Goal: Task Accomplishment & Management: Manage account settings

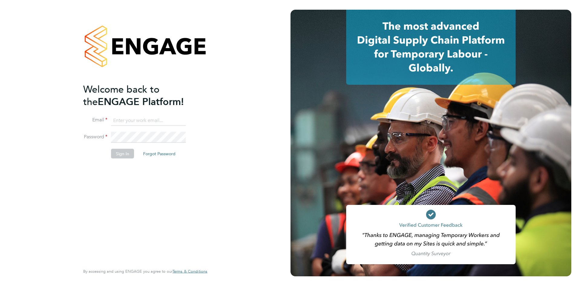
type input "nicola.lawrence@tfrecruitment.co.uk"
click at [116, 153] on button "Sign In" at bounding box center [122, 154] width 23 height 10
click at [0, 0] on div "Sorry, we are having problems connecting to our services." at bounding box center [0, 0] width 0 height 0
click at [115, 151] on div "Sorry, we are having problems connecting to our services." at bounding box center [145, 143] width 291 height 286
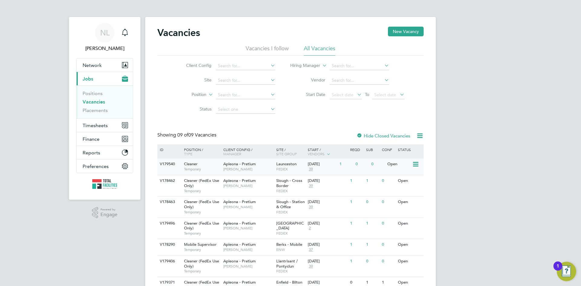
click at [298, 167] on span "FEDEX" at bounding box center [290, 169] width 29 height 5
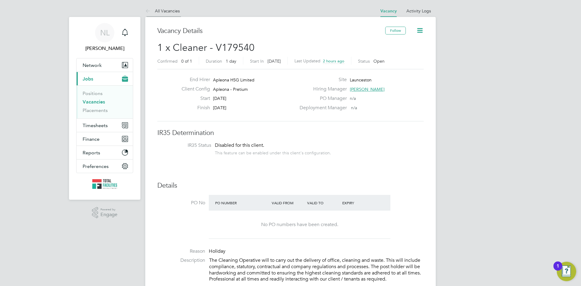
click at [147, 9] on icon at bounding box center [149, 12] width 8 height 8
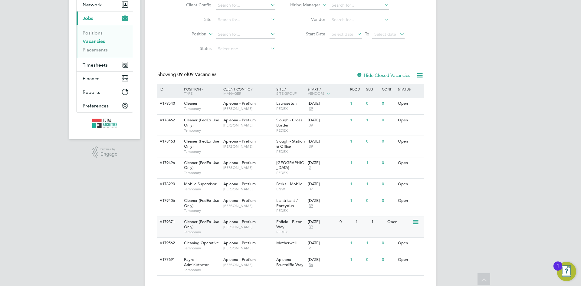
scroll to position [72, 0]
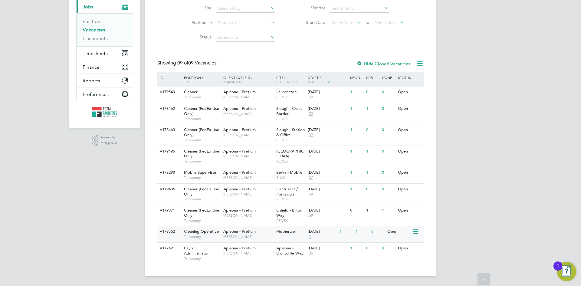
click at [314, 235] on div "18 Aug 2025 2" at bounding box center [322, 234] width 32 height 16
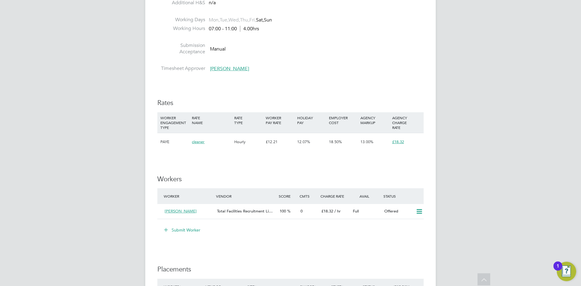
scroll to position [333, 0]
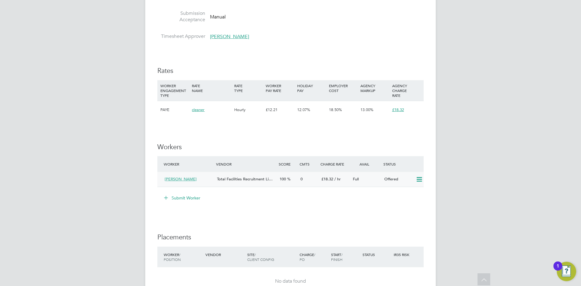
click at [419, 178] on icon at bounding box center [420, 179] width 8 height 5
click at [412, 192] on li "Confirm" at bounding box center [410, 192] width 23 height 8
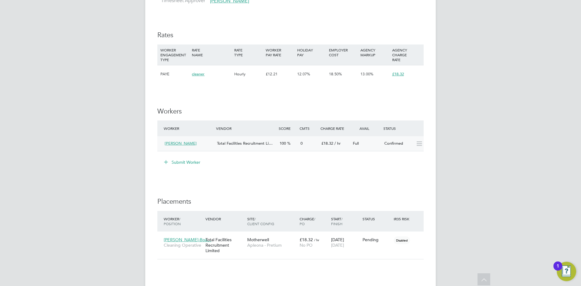
scroll to position [424, 0]
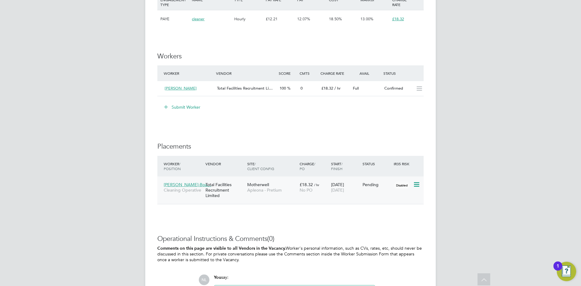
click at [419, 185] on icon at bounding box center [416, 184] width 6 height 7
click at [387, 221] on li "Start" at bounding box center [398, 222] width 43 height 8
type input "Paul McGarrity"
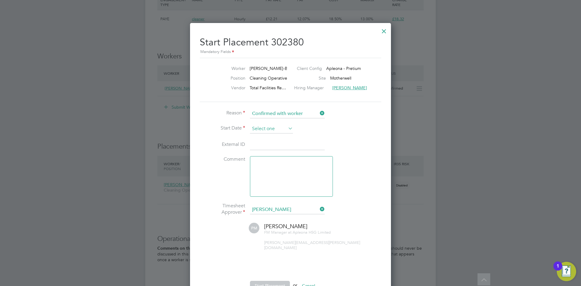
scroll to position [183, 0]
click at [283, 126] on input at bounding box center [271, 128] width 43 height 9
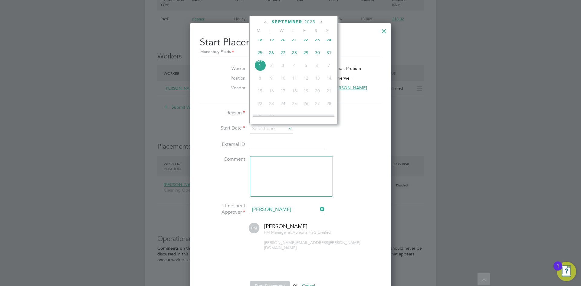
click at [216, 175] on li "Comment" at bounding box center [291, 179] width 182 height 47
click at [273, 130] on input at bounding box center [271, 128] width 43 height 9
click at [258, 86] on span "25" at bounding box center [260, 83] width 12 height 12
type input "[DATE]"
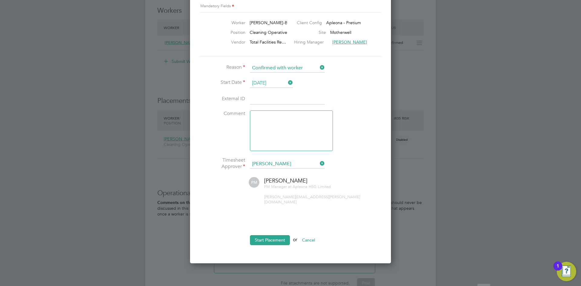
scroll to position [502, 0]
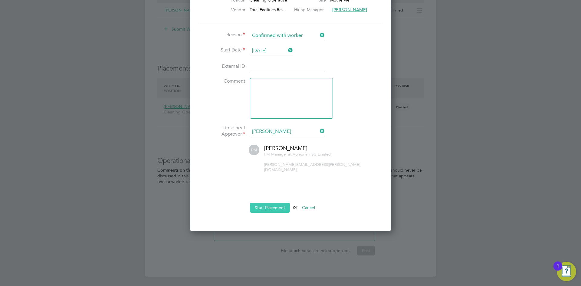
click at [265, 203] on button "Start Placement" at bounding box center [270, 208] width 40 height 10
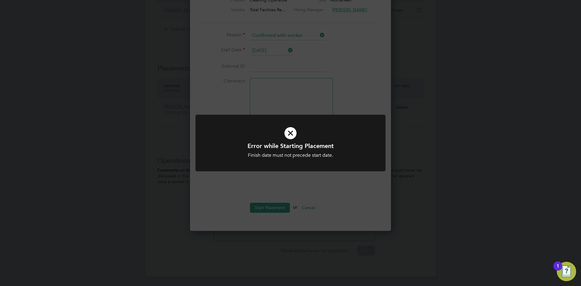
click at [301, 132] on icon at bounding box center [290, 133] width 157 height 24
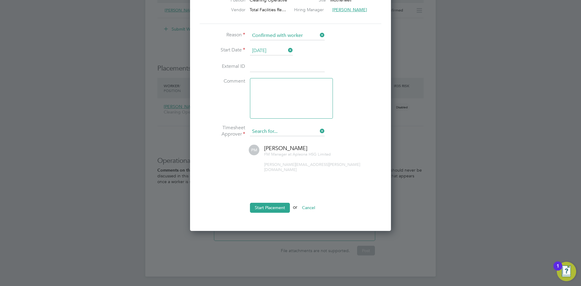
click at [290, 134] on input at bounding box center [287, 131] width 75 height 9
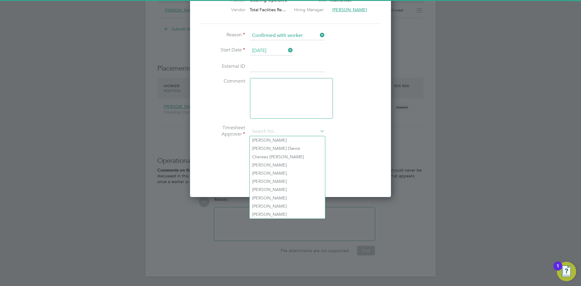
click at [356, 138] on li "Timesheet Approver" at bounding box center [291, 135] width 182 height 20
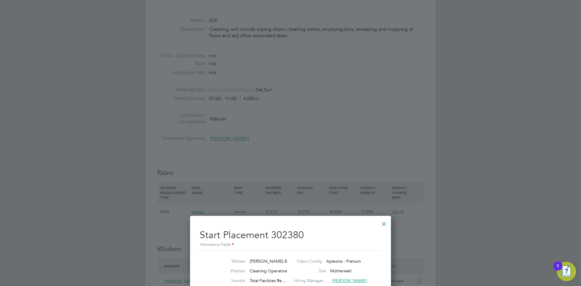
scroll to position [381, 0]
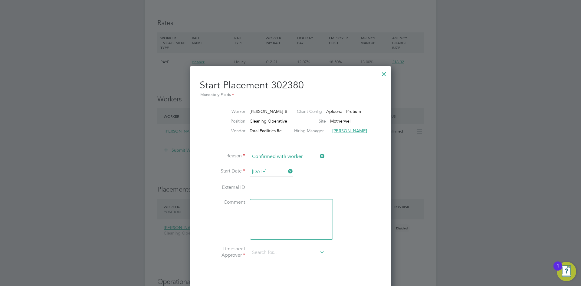
click at [384, 72] on div at bounding box center [384, 72] width 11 height 11
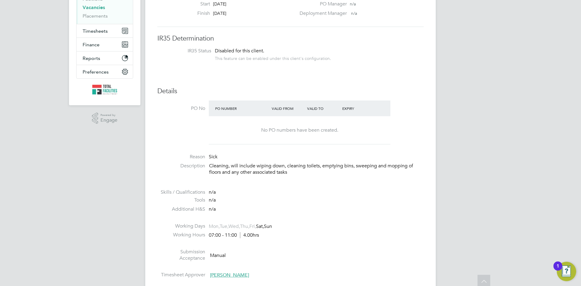
scroll to position [0, 0]
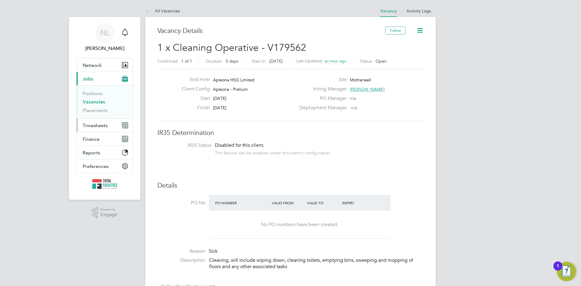
click at [97, 126] on span "Timesheets" at bounding box center [95, 126] width 25 height 6
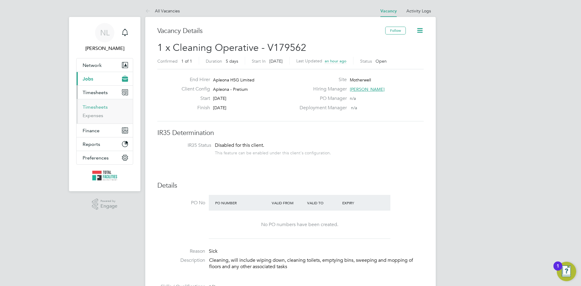
click at [92, 106] on link "Timesheets" at bounding box center [95, 107] width 25 height 6
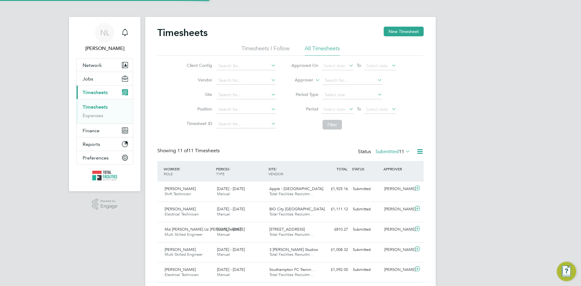
scroll to position [15, 53]
click at [406, 33] on button "New Timesheet" at bounding box center [404, 32] width 40 height 10
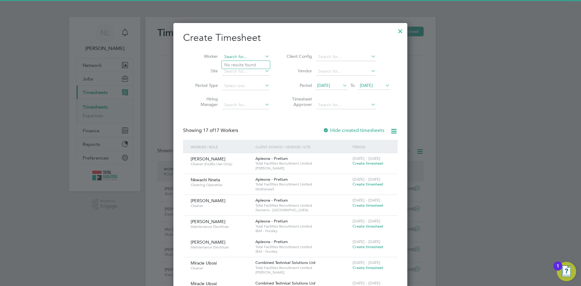
click at [231, 60] on input at bounding box center [246, 57] width 48 height 8
click at [232, 58] on input at bounding box center [246, 57] width 48 height 8
click at [248, 71] on li "[PERSON_NAME]" at bounding box center [248, 73] width 53 height 8
type input "[PERSON_NAME]"
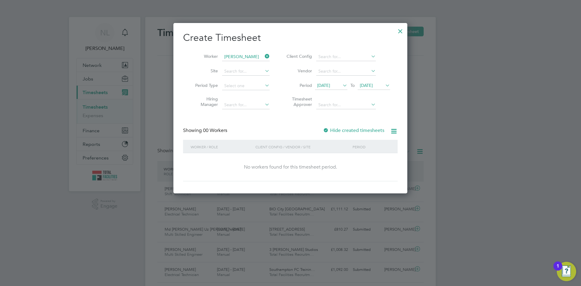
click at [330, 87] on span "[DATE]" at bounding box center [323, 85] width 13 height 5
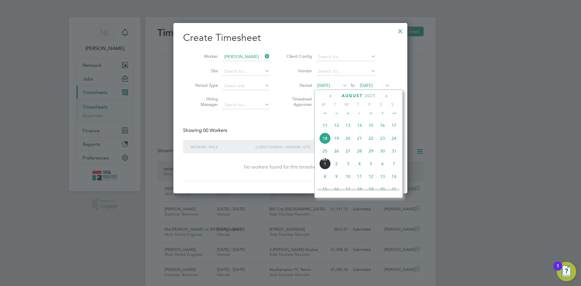
click at [324, 156] on span "25" at bounding box center [325, 151] width 12 height 12
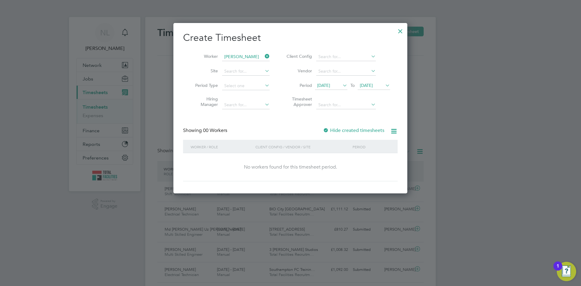
click at [326, 130] on div at bounding box center [326, 131] width 6 height 6
click at [369, 87] on span "[DATE]" at bounding box center [366, 85] width 13 height 5
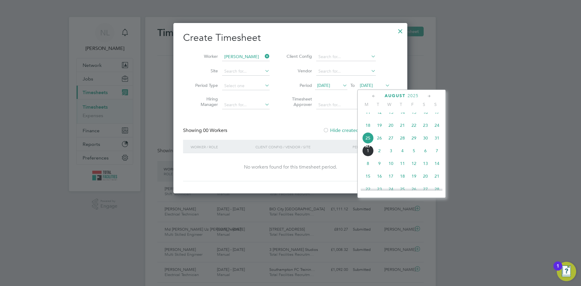
click at [437, 144] on span "31" at bounding box center [437, 138] width 12 height 12
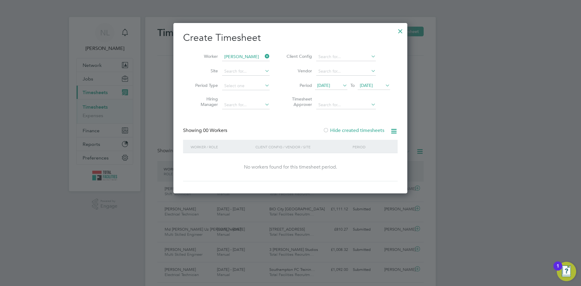
click at [401, 27] on div at bounding box center [400, 29] width 11 height 11
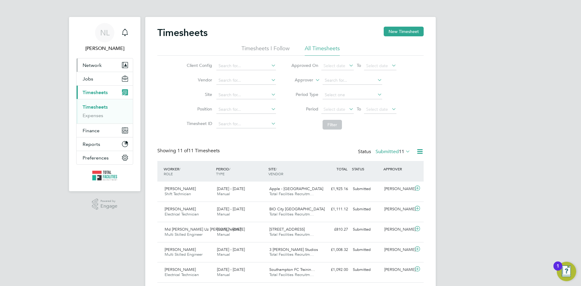
click at [94, 66] on span "Network" at bounding box center [92, 65] width 19 height 6
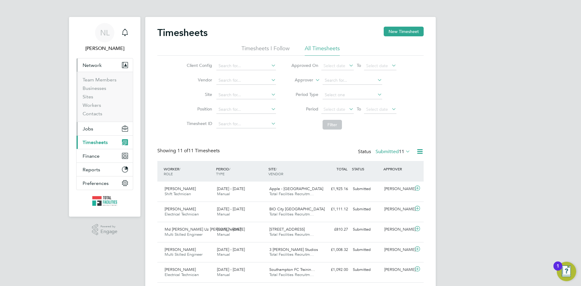
click at [87, 129] on span "Jobs" at bounding box center [88, 129] width 11 height 6
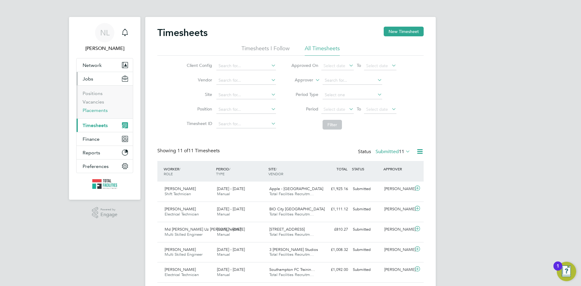
click at [89, 109] on link "Placements" at bounding box center [95, 110] width 25 height 6
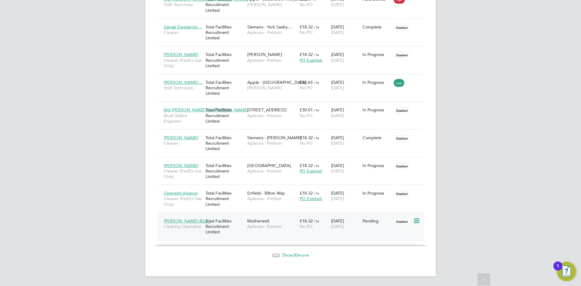
click at [419, 225] on icon at bounding box center [416, 220] width 6 height 7
click at [385, 259] on li "Start" at bounding box center [398, 258] width 43 height 8
type input "[PERSON_NAME]"
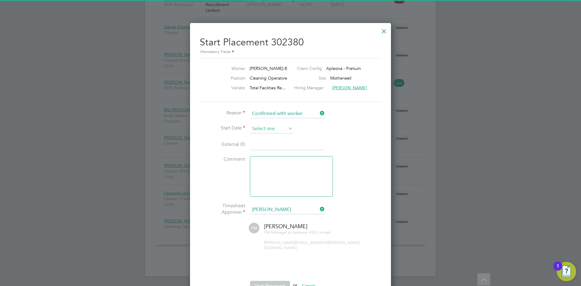
click at [273, 128] on input at bounding box center [271, 128] width 43 height 9
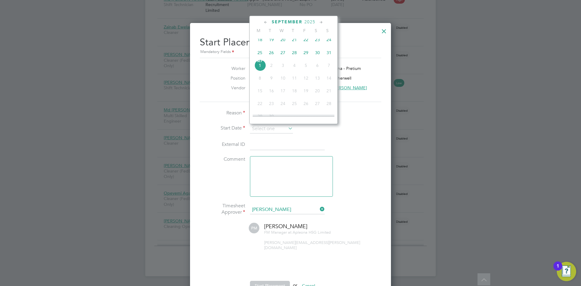
click at [260, 57] on span "25" at bounding box center [260, 53] width 12 height 12
type input "[DATE]"
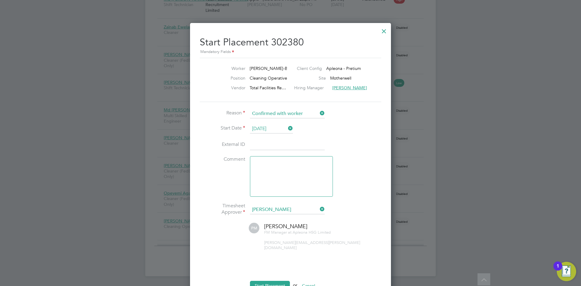
drag, startPoint x: 330, startPoint y: 124, endPoint x: 334, endPoint y: 136, distance: 12.3
click at [331, 126] on li "Start Date 25 Aug 2025" at bounding box center [291, 131] width 182 height 15
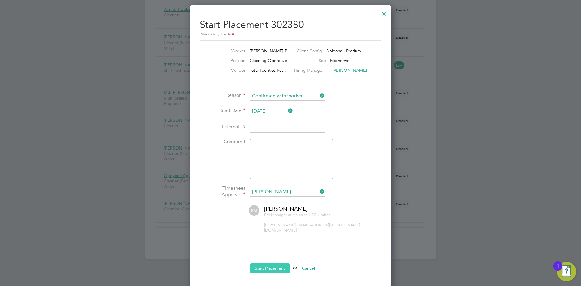
click at [263, 263] on button "Start Placement" at bounding box center [270, 268] width 40 height 10
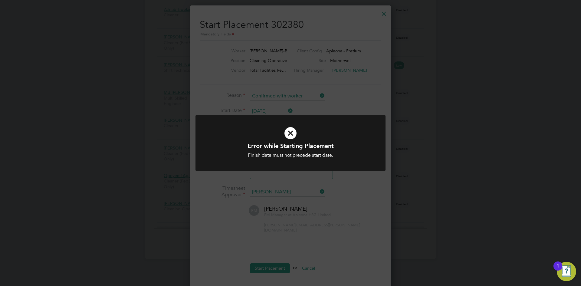
click at [287, 137] on icon at bounding box center [290, 133] width 157 height 24
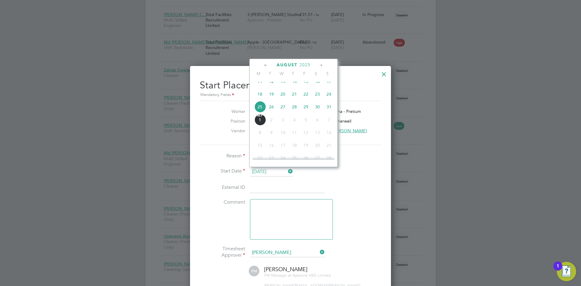
click at [279, 174] on input "[DATE]" at bounding box center [271, 171] width 43 height 9
drag, startPoint x: 318, startPoint y: 186, endPoint x: 325, endPoint y: 176, distance: 11.5
click at [319, 185] on input at bounding box center [287, 188] width 75 height 11
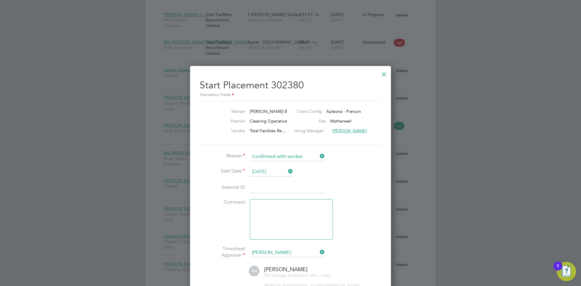
click at [383, 73] on div at bounding box center [384, 72] width 11 height 11
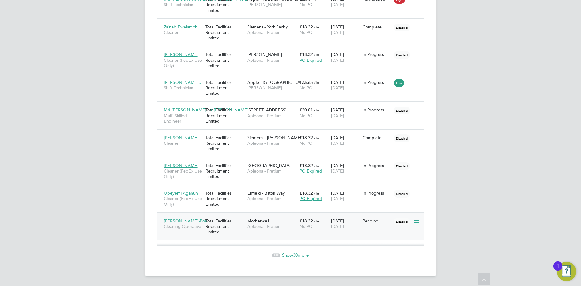
click at [414, 219] on icon at bounding box center [416, 220] width 6 height 7
click at [382, 256] on li "Start" at bounding box center [398, 258] width 43 height 8
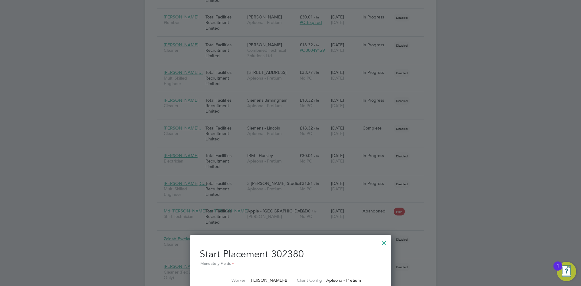
click at [385, 243] on div at bounding box center [384, 241] width 11 height 11
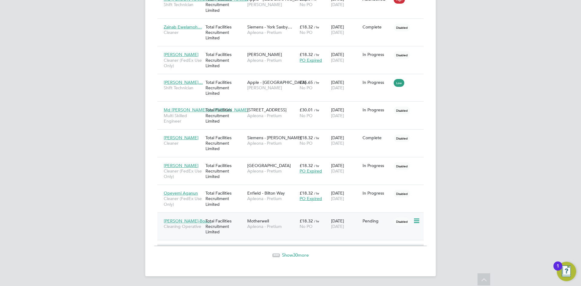
click at [190, 218] on span "Abena Gyasi-Boa…" at bounding box center [188, 220] width 48 height 5
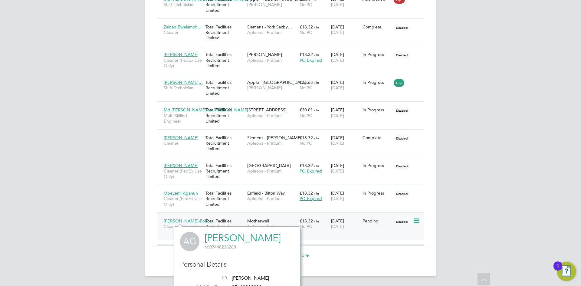
click at [270, 218] on div "Motherwell Apleona - Pretium" at bounding box center [272, 223] width 52 height 17
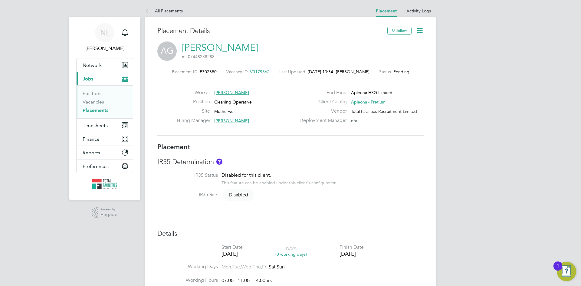
click at [94, 77] on button "Current page: Jobs" at bounding box center [105, 78] width 56 height 13
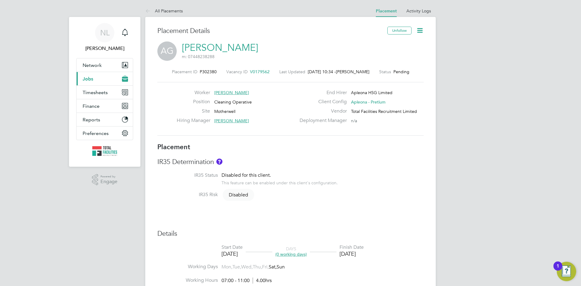
click at [92, 82] on button "Current page: Jobs" at bounding box center [105, 78] width 56 height 13
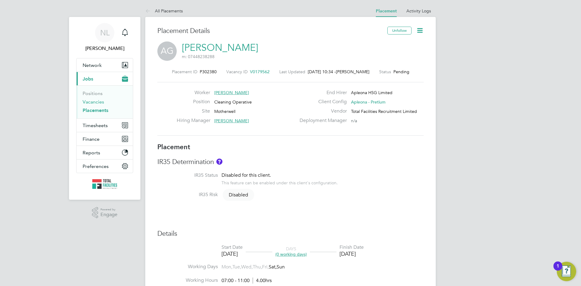
click at [94, 99] on link "Vacancies" at bounding box center [93, 102] width 21 height 6
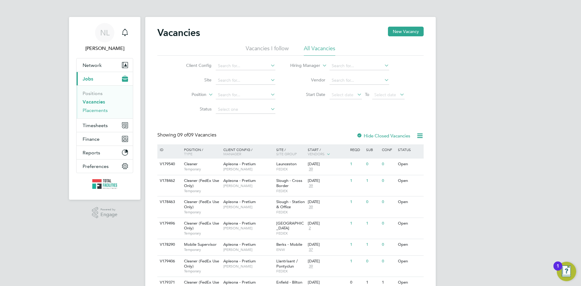
click at [91, 111] on link "Placements" at bounding box center [95, 110] width 25 height 6
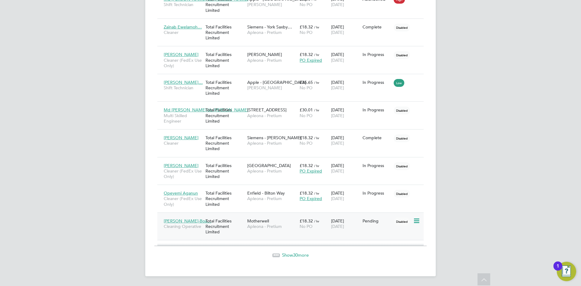
click at [417, 222] on icon at bounding box center [416, 220] width 6 height 7
click at [385, 257] on li "Start" at bounding box center [398, 258] width 43 height 8
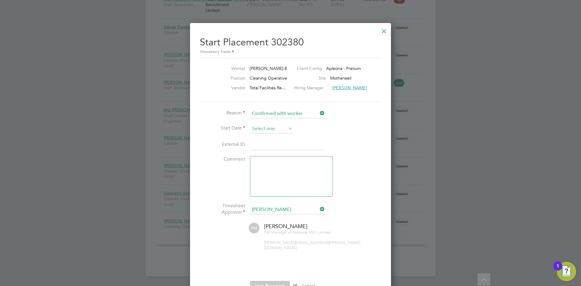
click at [266, 126] on input at bounding box center [271, 128] width 43 height 9
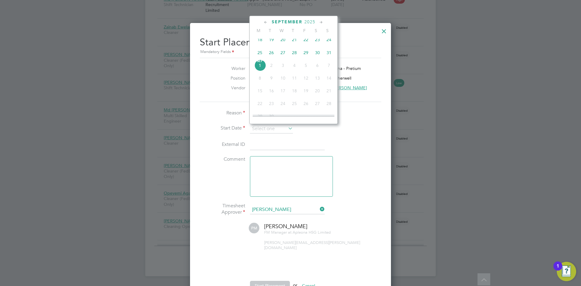
click at [261, 44] on span "18" at bounding box center [260, 40] width 12 height 12
type input "[DATE]"
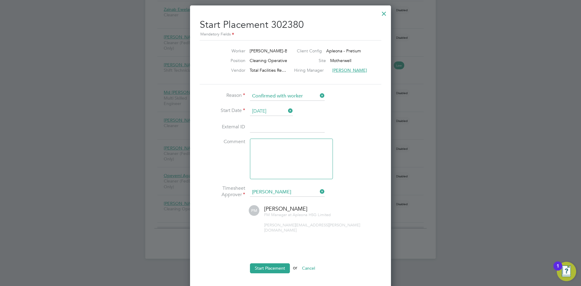
click at [260, 269] on li "Start Placement or Cancel" at bounding box center [291, 271] width 182 height 16
click at [261, 264] on button "Start Placement" at bounding box center [270, 268] width 40 height 10
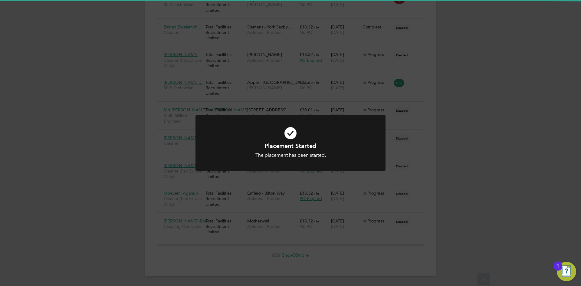
click at [355, 253] on div "Placement Started The placement has been started. Cancel Okay" at bounding box center [290, 143] width 581 height 286
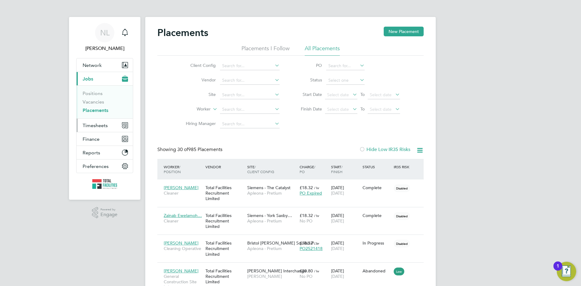
click at [91, 125] on span "Timesheets" at bounding box center [95, 126] width 25 height 6
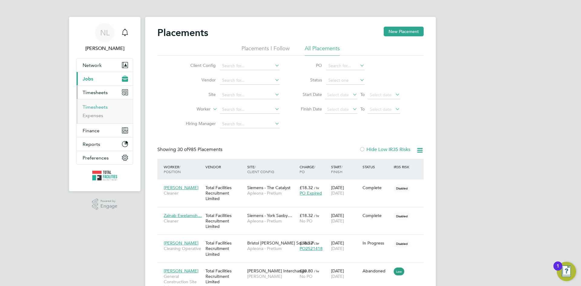
click at [92, 105] on link "Timesheets" at bounding box center [95, 107] width 25 height 6
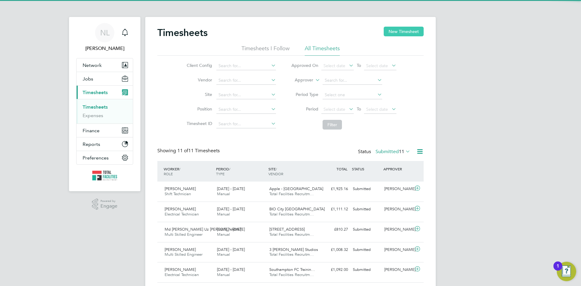
click at [396, 28] on button "New Timesheet" at bounding box center [404, 32] width 40 height 10
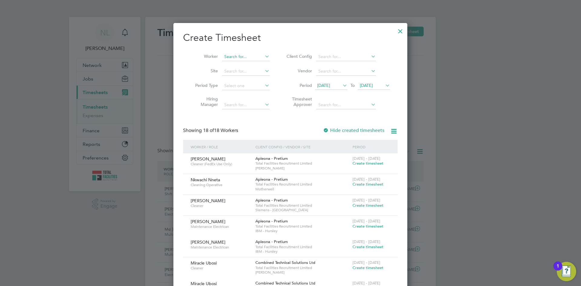
click at [222, 54] on div "Worker Site Period Type Hiring Manager Client Config Vendor Period 18 Aug 2025 …" at bounding box center [290, 80] width 215 height 66
click at [233, 54] on input at bounding box center [246, 57] width 48 height 8
type input "z"
click at [242, 71] on li "[PERSON_NAME]" at bounding box center [248, 73] width 53 height 8
type input "[PERSON_NAME]"
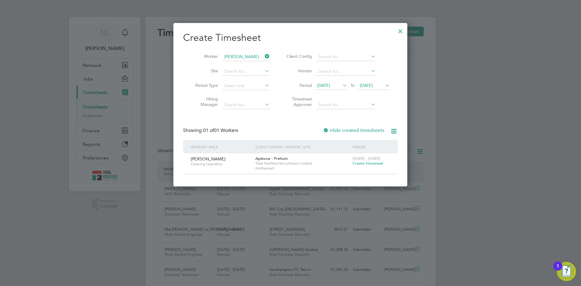
click at [330, 87] on span "[DATE]" at bounding box center [323, 85] width 13 height 5
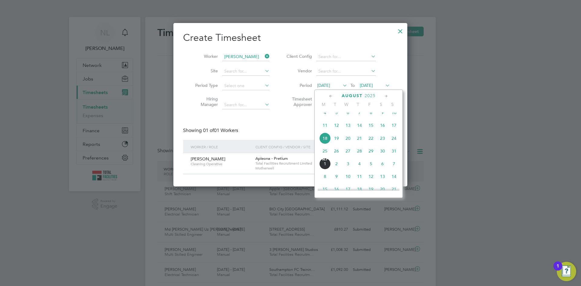
click at [324, 155] on span "25" at bounding box center [325, 151] width 12 height 12
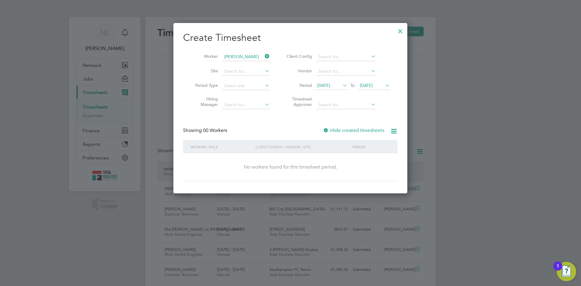
click at [399, 31] on div at bounding box center [400, 29] width 11 height 11
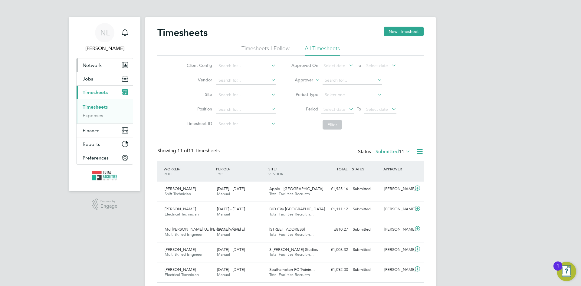
click at [94, 67] on span "Network" at bounding box center [92, 65] width 19 height 6
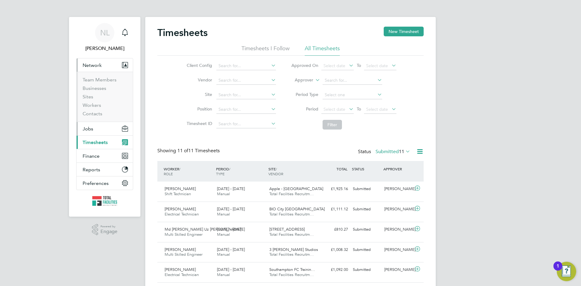
click at [88, 128] on span "Jobs" at bounding box center [88, 129] width 11 height 6
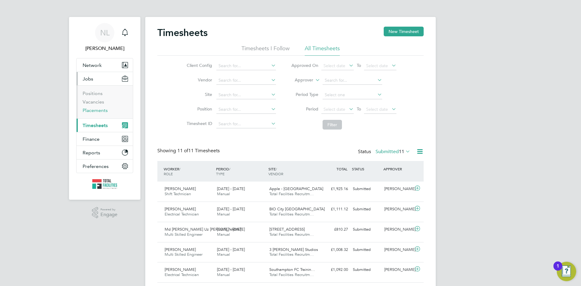
click at [91, 110] on link "Placements" at bounding box center [95, 110] width 25 height 6
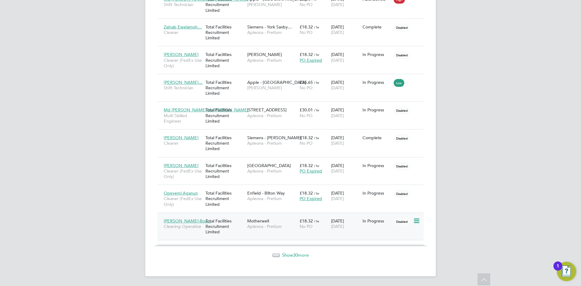
click at [184, 221] on span "Abena Gyasi-Boa…" at bounding box center [188, 220] width 48 height 5
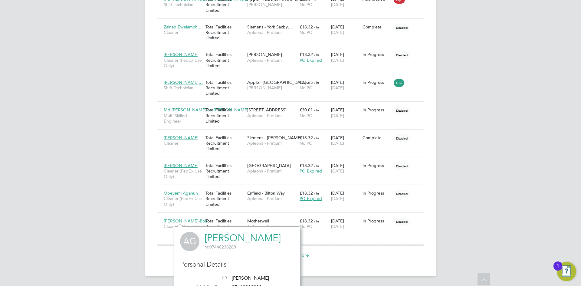
click at [240, 241] on link "[PERSON_NAME]" at bounding box center [243, 238] width 76 height 12
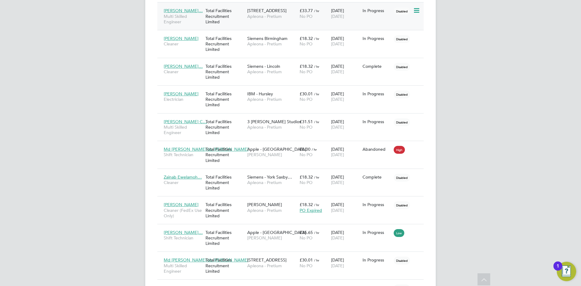
scroll to position [630, 0]
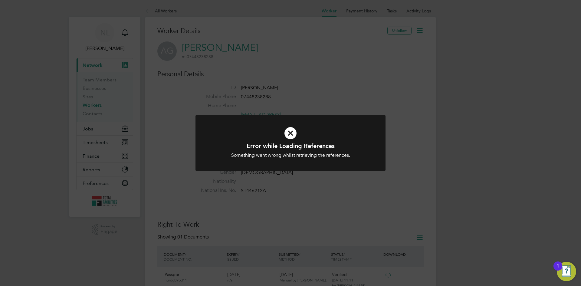
click at [288, 133] on icon at bounding box center [290, 133] width 157 height 24
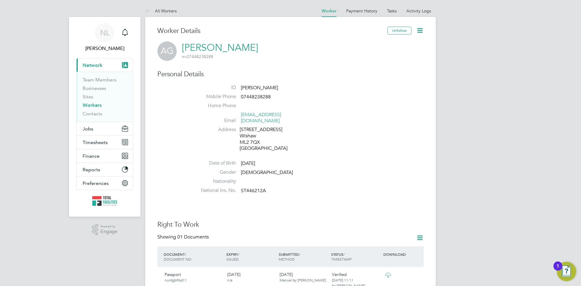
click at [419, 30] on icon at bounding box center [420, 31] width 8 height 8
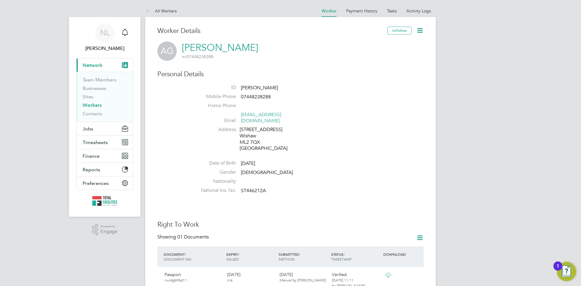
click at [240, 50] on link "[PERSON_NAME]" at bounding box center [220, 48] width 76 height 12
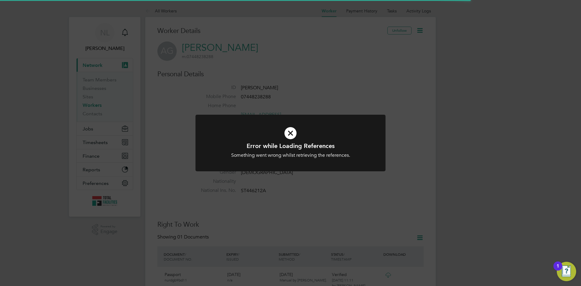
click at [420, 31] on div "Error while Loading References Something went wrong whilst retrieving the refer…" at bounding box center [290, 143] width 581 height 286
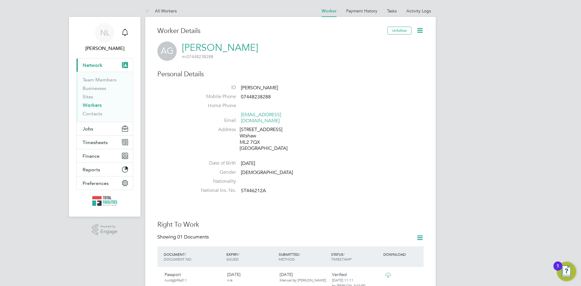
click at [420, 32] on icon at bounding box center [420, 31] width 8 height 8
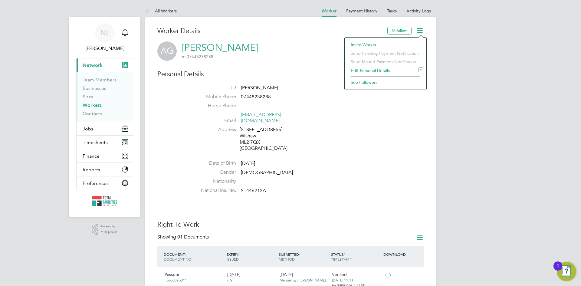
click at [383, 189] on li "National Ins. No. ST446212A" at bounding box center [309, 191] width 230 height 9
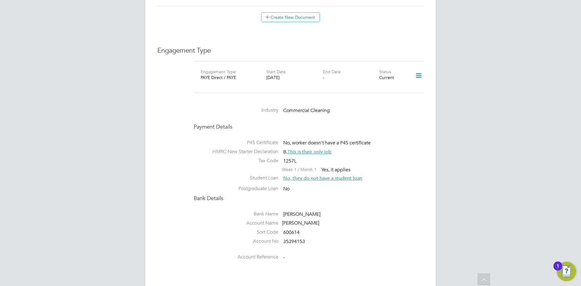
scroll to position [333, 0]
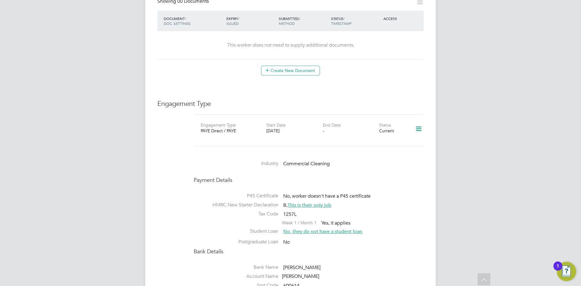
click at [412, 124] on div at bounding box center [416, 130] width 19 height 17
click at [418, 122] on icon at bounding box center [418, 129] width 11 height 14
click at [374, 140] on li "Edit Engagement Type" at bounding box center [386, 140] width 69 height 8
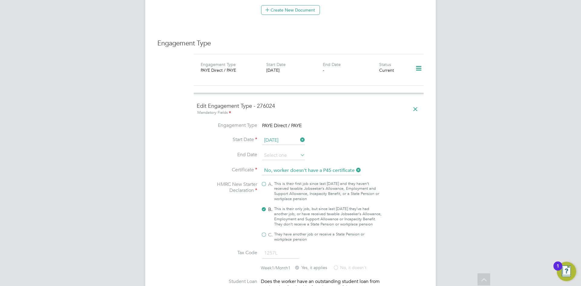
scroll to position [236, 0]
click at [281, 136] on input "[DATE]" at bounding box center [283, 140] width 43 height 9
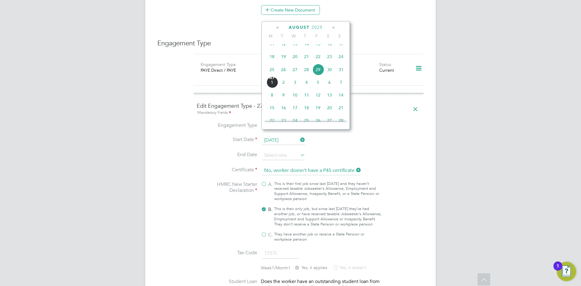
click at [272, 74] on span "25" at bounding box center [272, 70] width 12 height 12
type input "[DATE]"
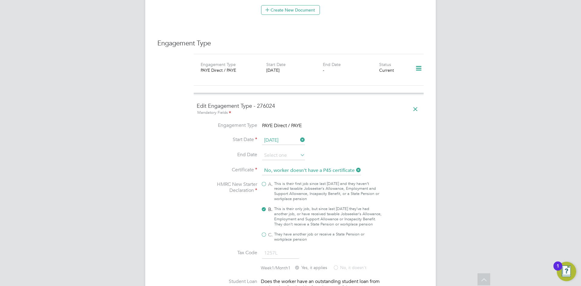
click at [359, 137] on li "Start Date 25 Aug 2025" at bounding box center [309, 143] width 224 height 15
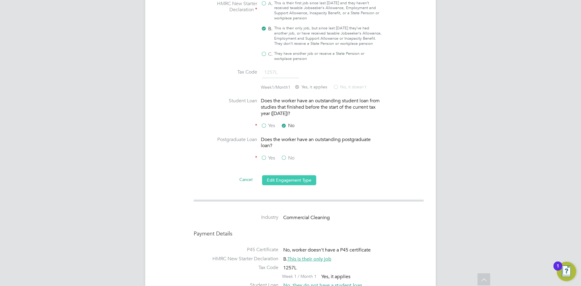
click at [287, 183] on button "Edit Engagement Type" at bounding box center [289, 180] width 54 height 10
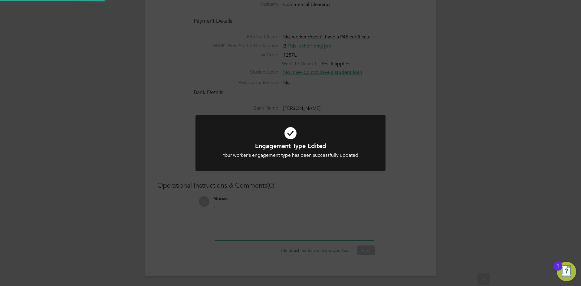
scroll to position [486, 0]
click at [439, 183] on div "Engagement Type Edited Your worker's engagement type has been successfully upda…" at bounding box center [290, 143] width 581 height 286
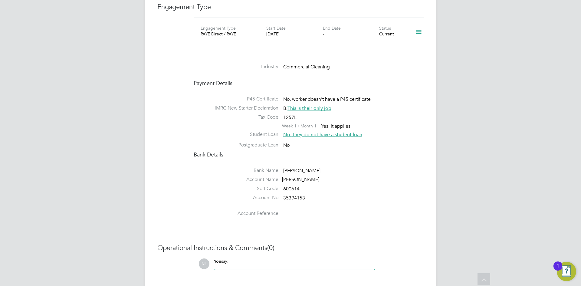
drag, startPoint x: 315, startPoint y: 88, endPoint x: 291, endPoint y: 83, distance: 25.1
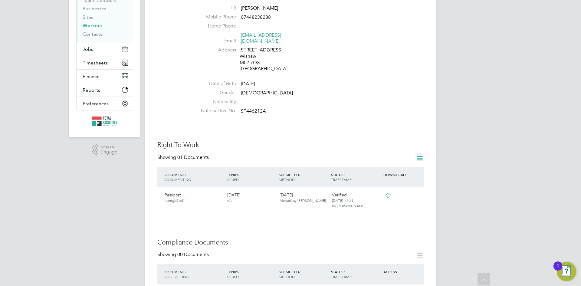
scroll to position [0, 0]
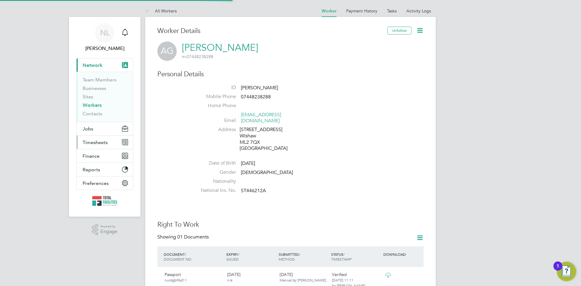
click at [97, 143] on span "Timesheets" at bounding box center [95, 143] width 25 height 6
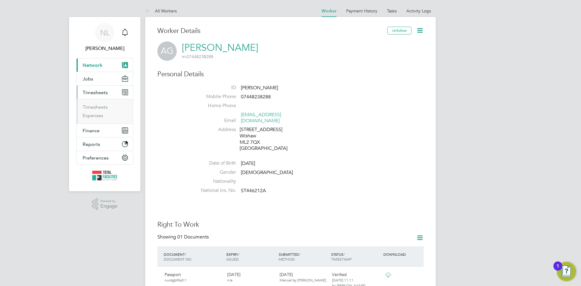
click at [96, 92] on span "Timesheets" at bounding box center [95, 93] width 25 height 6
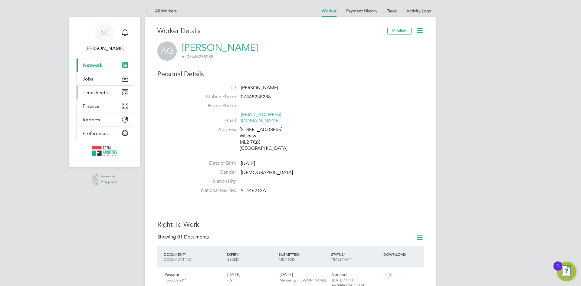
click at [100, 94] on span "Timesheets" at bounding box center [95, 93] width 25 height 6
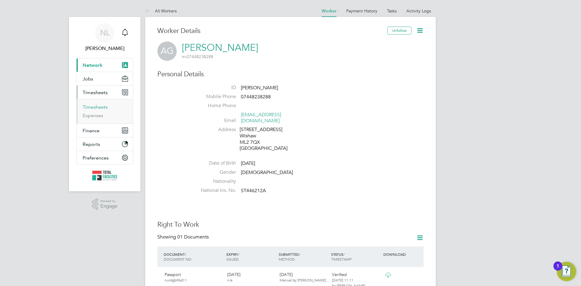
click at [96, 107] on link "Timesheets" at bounding box center [95, 107] width 25 height 6
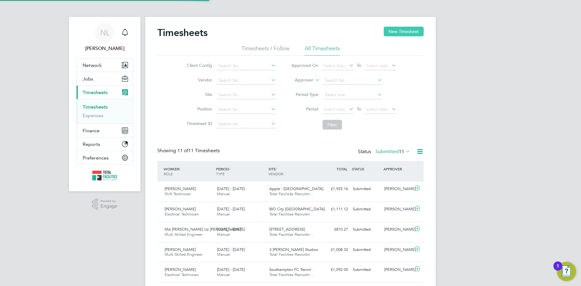
click at [404, 33] on button "New Timesheet" at bounding box center [404, 32] width 40 height 10
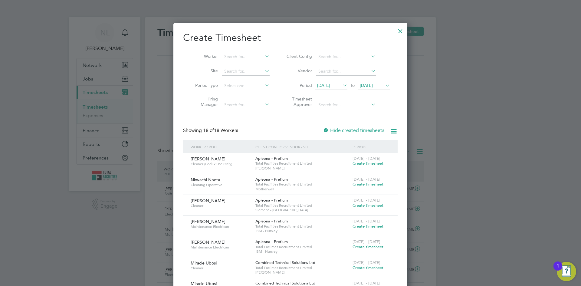
click at [235, 50] on li "Worker" at bounding box center [230, 57] width 94 height 15
click at [234, 56] on input at bounding box center [246, 57] width 48 height 8
type input "Francis Attah"
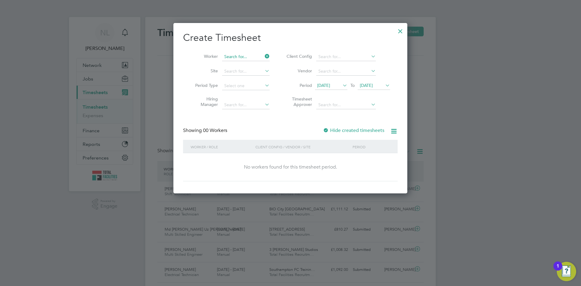
click at [239, 55] on input at bounding box center [246, 57] width 48 height 8
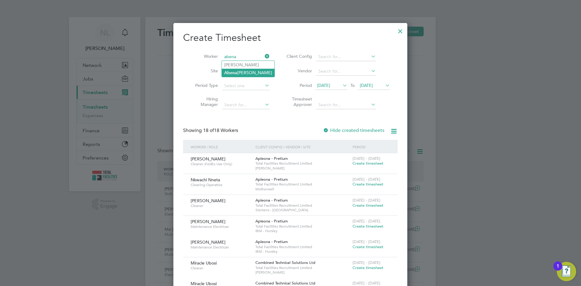
click at [243, 71] on li "[PERSON_NAME]" at bounding box center [248, 73] width 53 height 8
type input "[PERSON_NAME]"
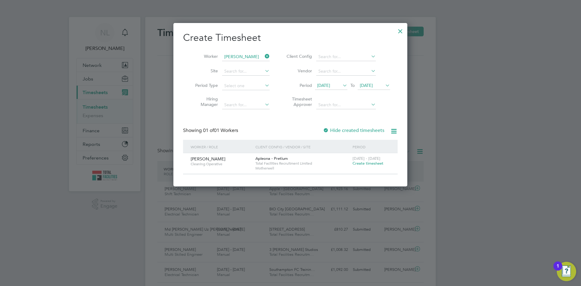
drag, startPoint x: 334, startPoint y: 83, endPoint x: 331, endPoint y: 89, distance: 7.2
click at [330, 83] on span "[DATE]" at bounding box center [323, 85] width 13 height 5
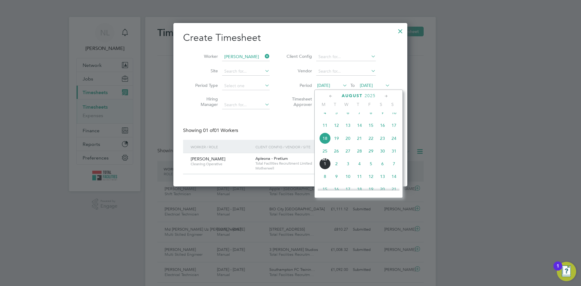
click at [328, 157] on span "25" at bounding box center [325, 151] width 12 height 12
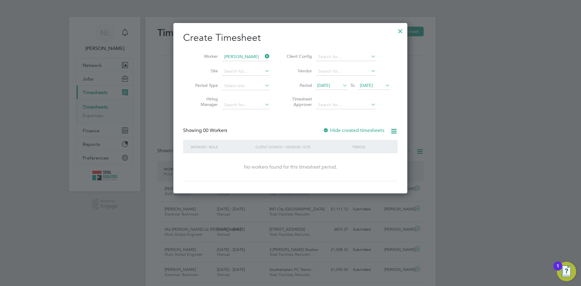
click at [372, 84] on span "[DATE]" at bounding box center [366, 85] width 13 height 5
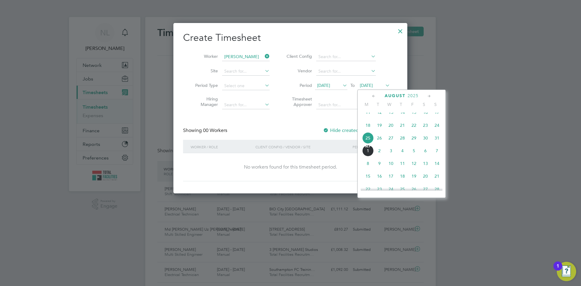
click at [434, 144] on span "31" at bounding box center [437, 138] width 12 height 12
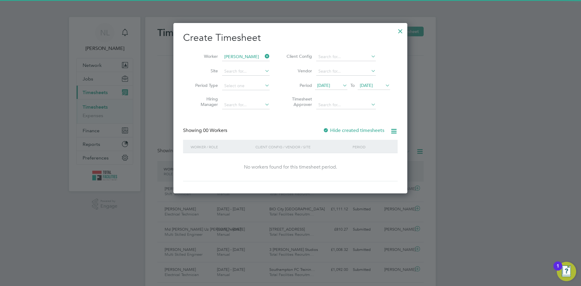
click at [324, 110] on li "Timesheet Approver" at bounding box center [337, 102] width 120 height 19
click at [326, 126] on div "Create Timesheet Worker Abena Gyasi-Boateng Site Period Type Hiring Manager Cli…" at bounding box center [290, 106] width 215 height 150
click at [326, 129] on div at bounding box center [326, 131] width 6 height 6
click at [397, 30] on div at bounding box center [400, 29] width 11 height 11
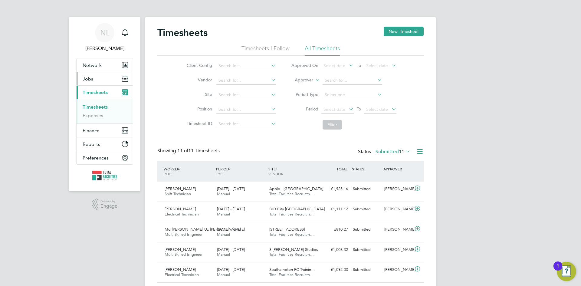
click at [100, 76] on button "Jobs" at bounding box center [105, 78] width 56 height 13
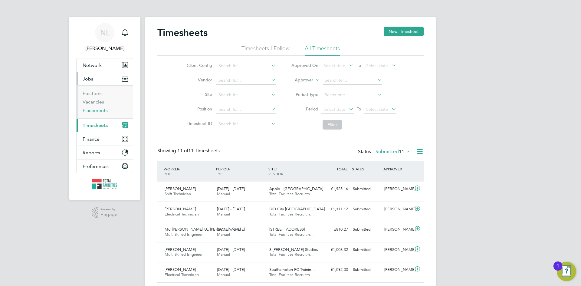
click at [91, 112] on link "Placements" at bounding box center [95, 110] width 25 height 6
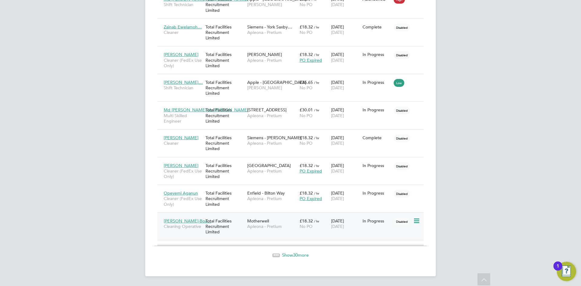
click at [333, 222] on div "18 Aug 2025 22 Aug 2025" at bounding box center [345, 223] width 31 height 17
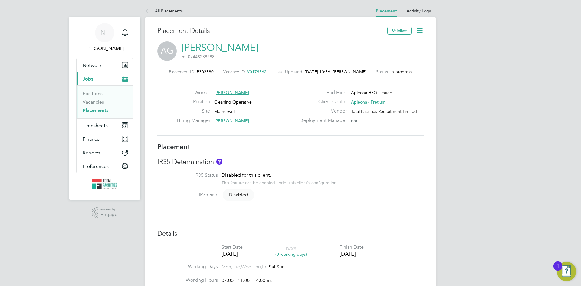
click at [420, 28] on icon at bounding box center [420, 31] width 8 height 8
click at [396, 41] on div "Edit Placement e Timesheet Settings Start Postpone Abandon Revert Followers" at bounding box center [400, 73] width 51 height 73
click at [422, 31] on icon at bounding box center [420, 31] width 8 height 8
click at [387, 46] on li "Edit Placement e" at bounding box center [400, 45] width 44 height 8
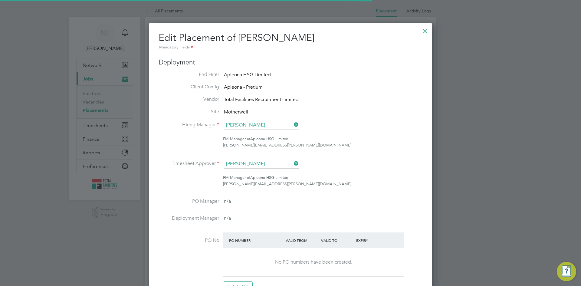
scroll to position [3, 3]
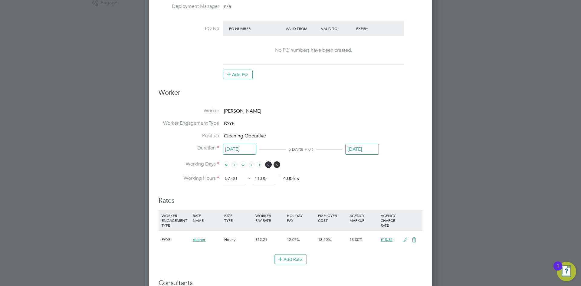
click at [356, 165] on li "Working Days M T W T F S S" at bounding box center [291, 167] width 264 height 12
click at [363, 153] on input "[DATE]" at bounding box center [362, 149] width 34 height 11
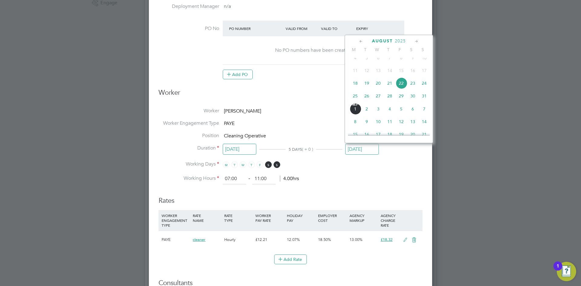
click at [425, 114] on span "7" at bounding box center [425, 109] width 12 height 12
type input "[DATE]"
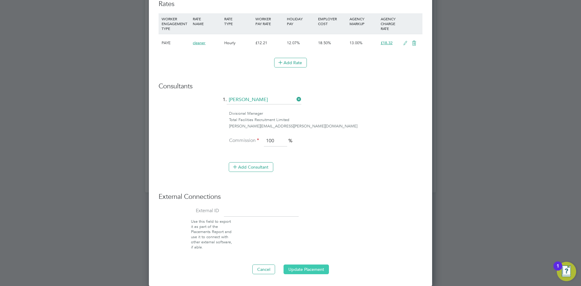
click at [304, 269] on button "Update Placement" at bounding box center [306, 270] width 45 height 10
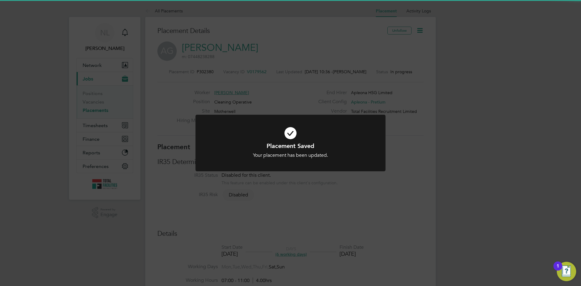
click at [95, 217] on div "Placement Saved Your placement has been updated. Cancel Okay" at bounding box center [290, 143] width 581 height 286
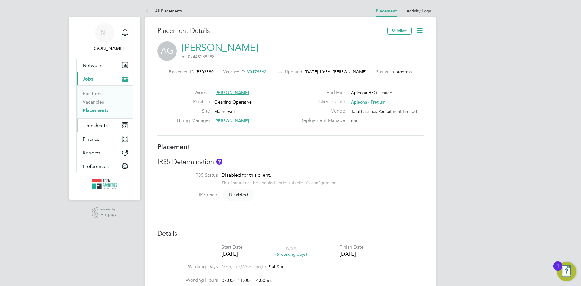
click at [102, 121] on button "Timesheets" at bounding box center [105, 125] width 56 height 13
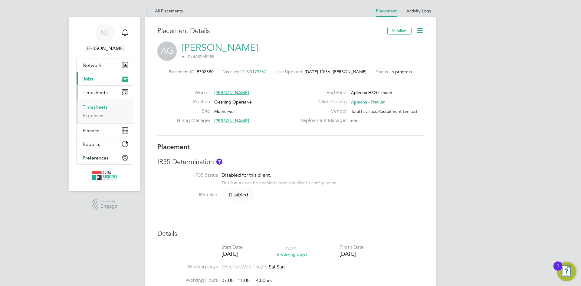
drag, startPoint x: 91, startPoint y: 107, endPoint x: 139, endPoint y: 91, distance: 50.8
click at [91, 107] on link "Timesheets" at bounding box center [95, 107] width 25 height 6
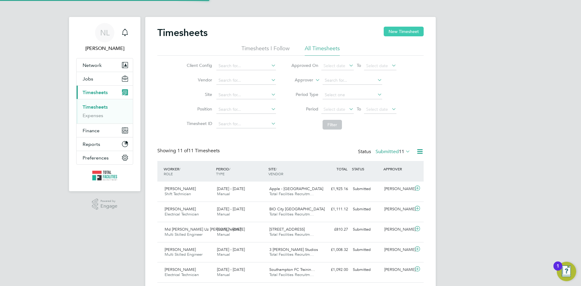
click at [400, 28] on button "New Timesheet" at bounding box center [404, 32] width 40 height 10
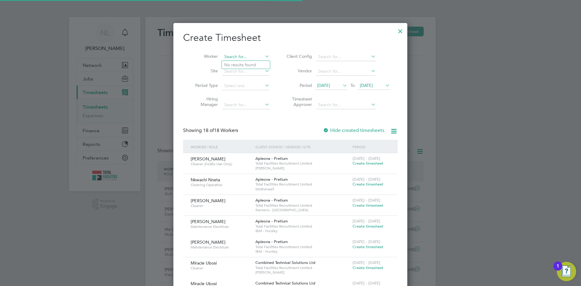
click at [230, 57] on input at bounding box center [246, 57] width 48 height 8
click at [239, 71] on li "[PERSON_NAME]" at bounding box center [248, 73] width 53 height 8
type input "[PERSON_NAME]"
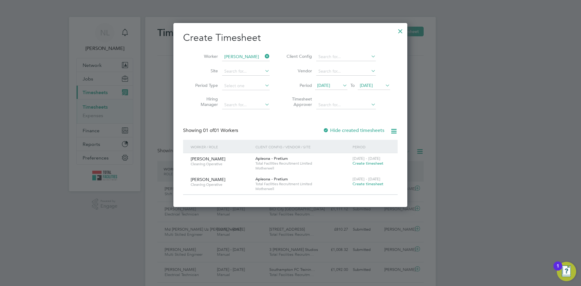
click at [366, 183] on span "Create timesheet" at bounding box center [368, 183] width 31 height 5
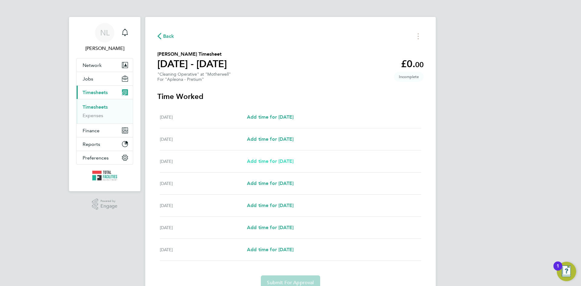
click at [273, 160] on span "Add time for [DATE]" at bounding box center [270, 161] width 47 height 6
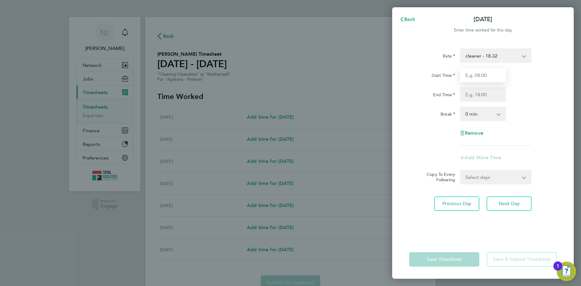
click at [480, 71] on input "Start Time" at bounding box center [483, 75] width 46 height 15
type input "09:00"
drag, startPoint x: 482, startPoint y: 95, endPoint x: 465, endPoint y: 95, distance: 17.0
click at [482, 95] on input "End Time" at bounding box center [483, 94] width 46 height 15
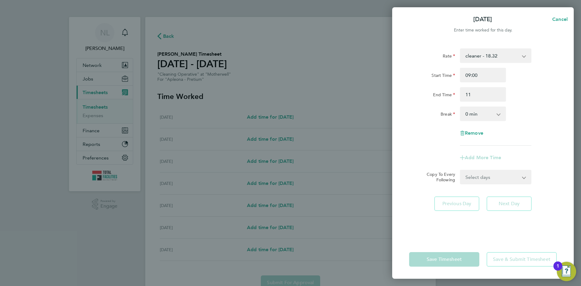
type input "11:00"
click at [440, 160] on div "Add More Time" at bounding box center [483, 157] width 153 height 15
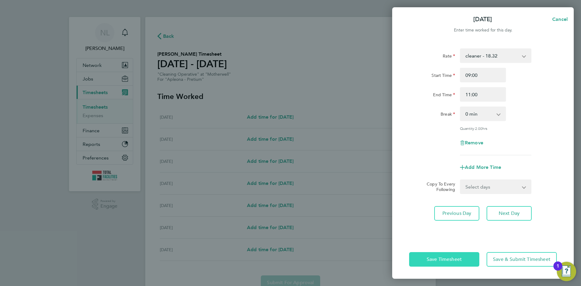
click at [445, 258] on span "Save Timesheet" at bounding box center [444, 259] width 35 height 6
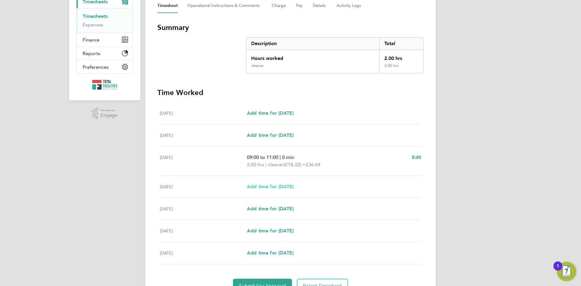
click at [275, 185] on span "Add time for [DATE]" at bounding box center [270, 187] width 47 height 6
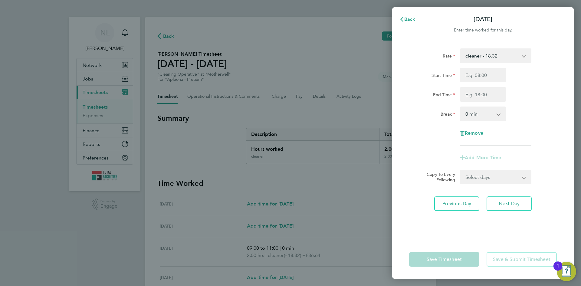
click at [481, 83] on div "Start Time End Time" at bounding box center [483, 85] width 153 height 34
click at [481, 77] on input "Start Time" at bounding box center [483, 75] width 46 height 15
type input "07:00"
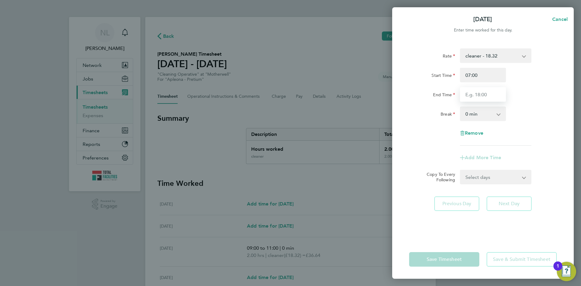
click at [476, 98] on input "End Time" at bounding box center [483, 94] width 46 height 15
type input "11:00"
click at [435, 136] on div "Remove" at bounding box center [483, 133] width 153 height 15
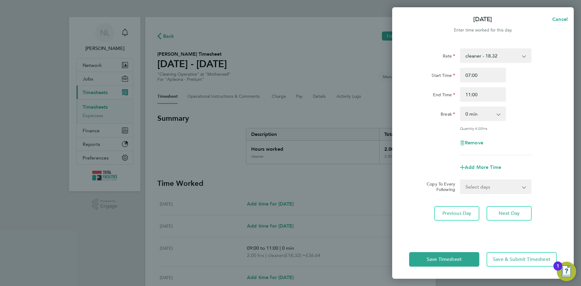
click at [490, 180] on div "Select days Day [DATE] [DATE] [DATE]" at bounding box center [495, 187] width 71 height 15
click at [489, 187] on select "Select days Day [DATE] [DATE] [DATE]" at bounding box center [493, 186] width 64 height 13
select select "DAY"
click at [461, 180] on select "Select days Day [DATE] [DATE] [DATE]" at bounding box center [493, 186] width 64 height 13
select select "[DATE]"
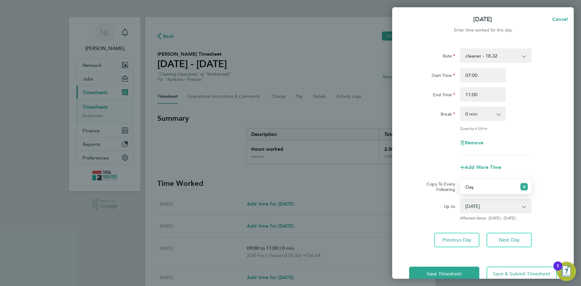
click at [478, 207] on select "[DATE] [DATE] [DATE]" at bounding box center [492, 205] width 63 height 13
click at [427, 221] on div "Rate cleaner - 18.32 Start Time 07:00 End Time 11:00 Break 0 min 15 min 30 min …" at bounding box center [483, 147] width 182 height 213
click at [432, 280] on div "[DATE] Cancel Enter time worked for this day. Rate cleaner - 18.32 Start Time 0…" at bounding box center [290, 143] width 581 height 286
click at [435, 275] on span "Save Timesheet" at bounding box center [444, 274] width 35 height 6
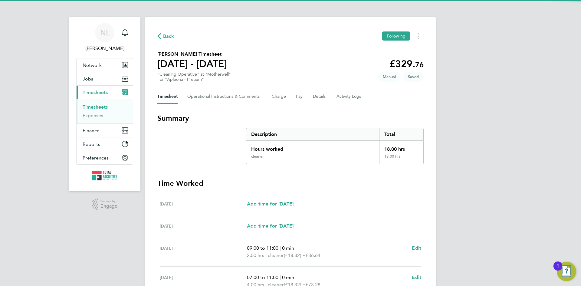
click at [352, 104] on div "Back Following [PERSON_NAME] Timesheet [DATE] - [DATE] £329. 76 "Cleaning Opera…" at bounding box center [290, 222] width 291 height 411
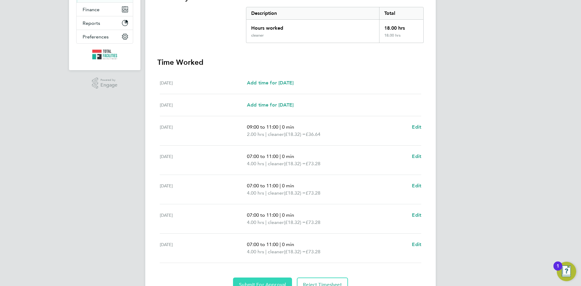
click at [265, 281] on button "Submit For Approval" at bounding box center [262, 285] width 59 height 15
